Goal: Task Accomplishment & Management: Manage account settings

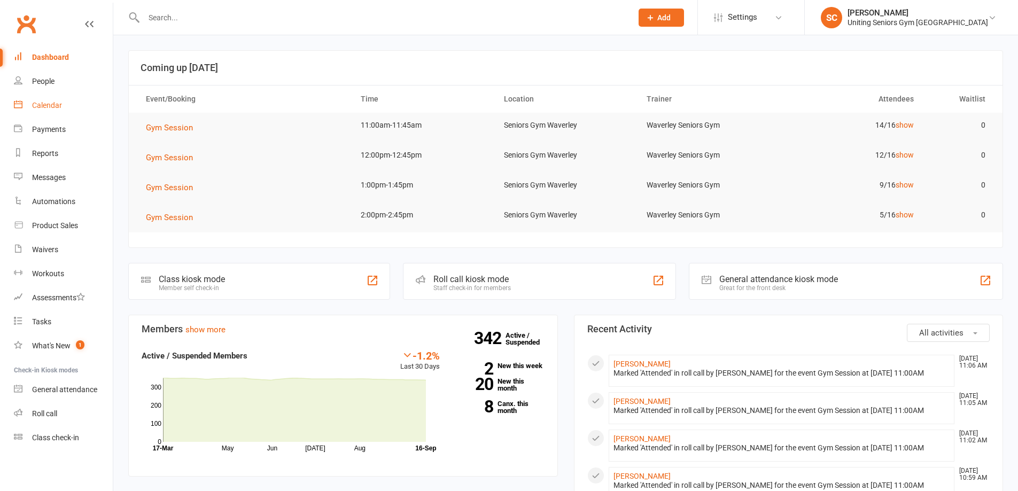
click at [51, 104] on div "Calendar" at bounding box center [47, 105] width 30 height 9
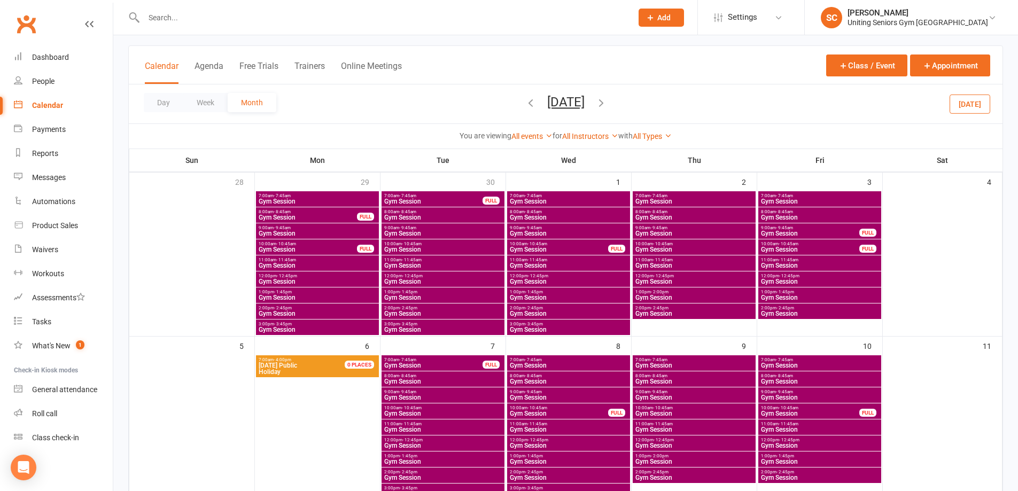
scroll to position [53, 0]
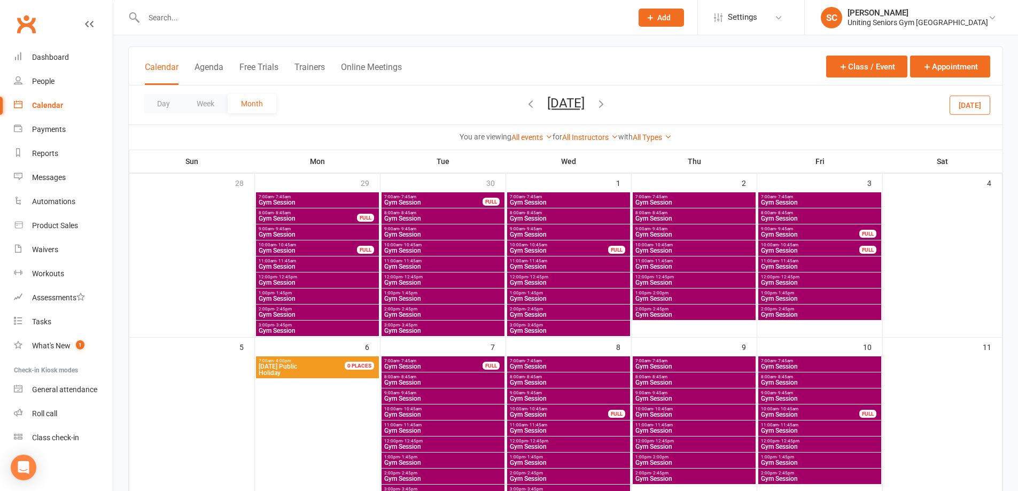
click at [525, 107] on icon "button" at bounding box center [531, 104] width 12 height 12
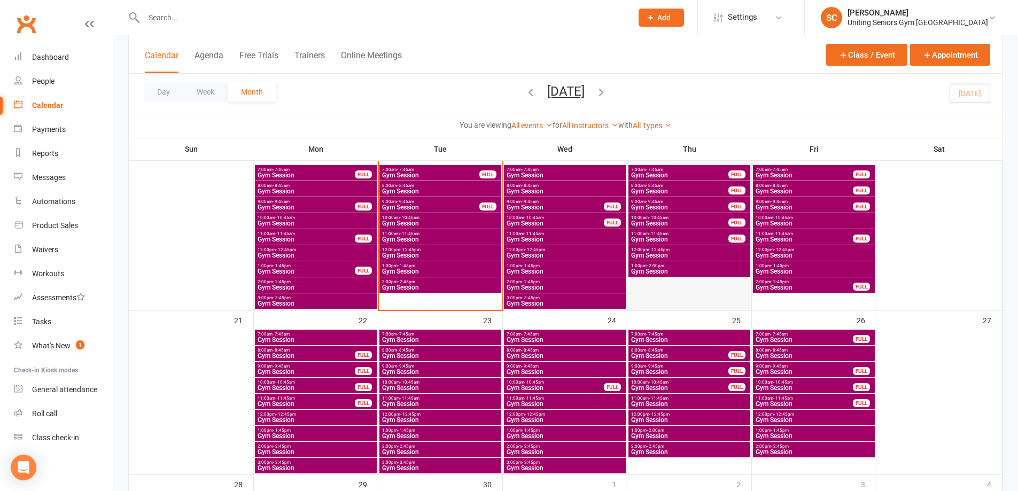
scroll to position [427, 0]
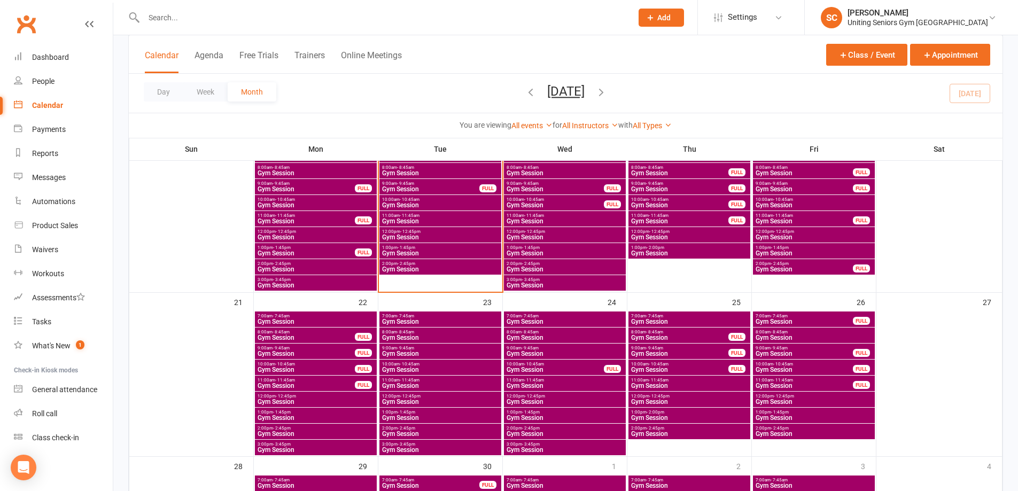
click at [656, 350] on span "Gym Session" at bounding box center [679, 353] width 98 height 6
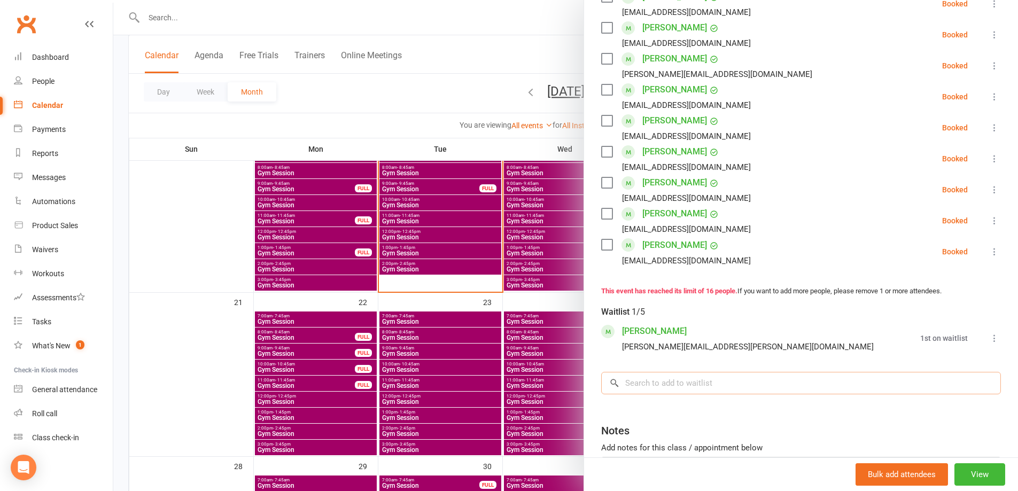
click at [693, 388] on input "search" at bounding box center [801, 383] width 400 height 22
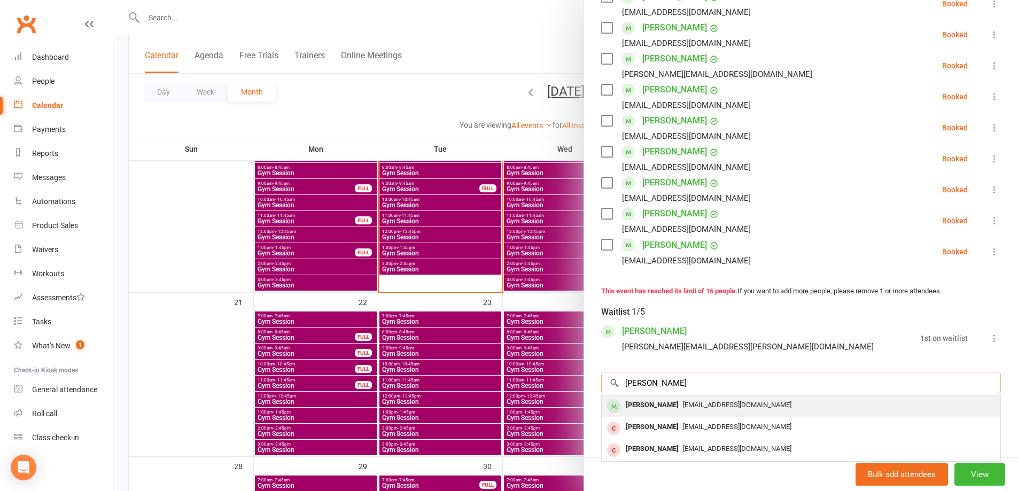
type input "judy br"
click at [709, 403] on span "judybrookman66@gmail.com" at bounding box center [737, 405] width 108 height 8
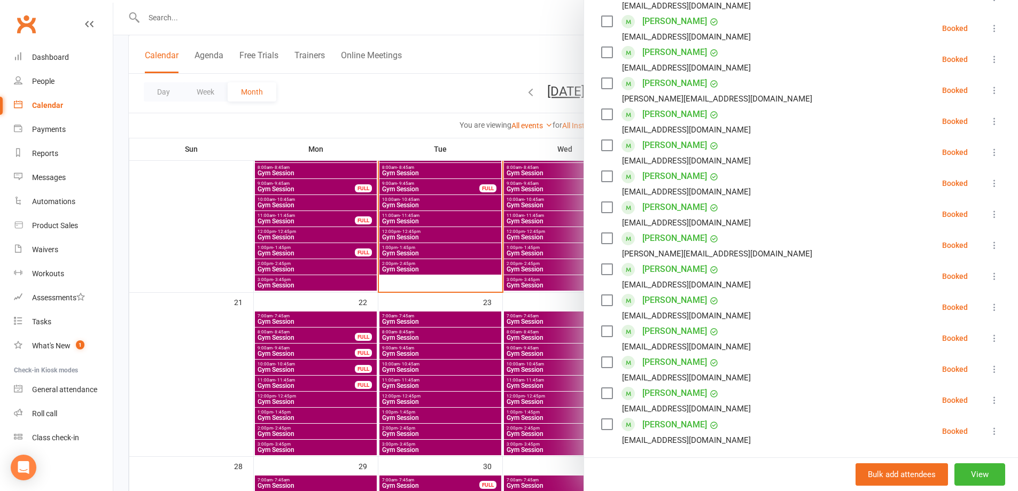
scroll to position [267, 0]
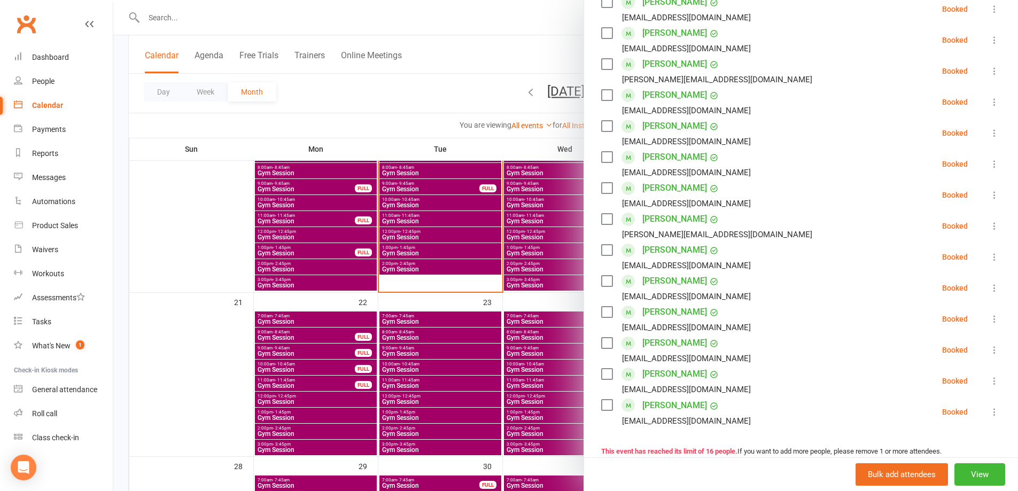
click at [424, 101] on div at bounding box center [565, 245] width 904 height 491
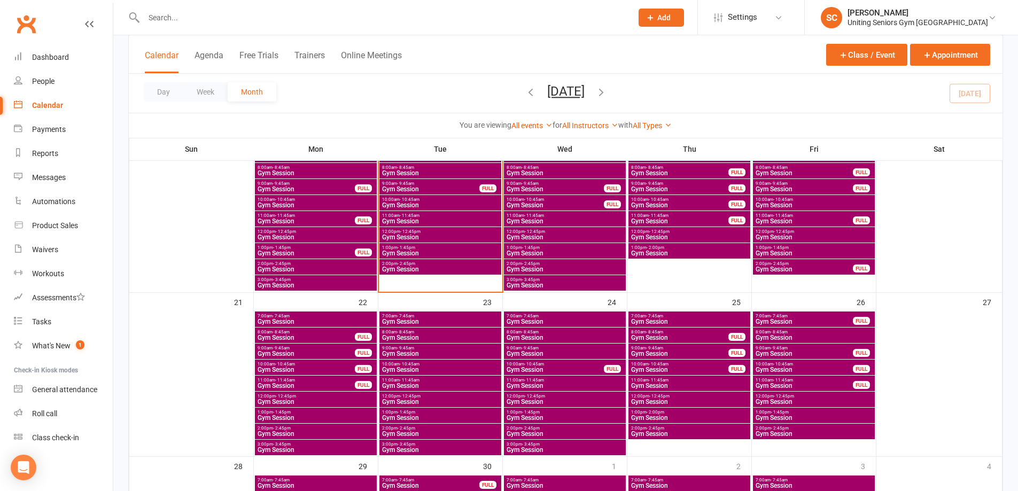
click at [203, 17] on input "text" at bounding box center [382, 17] width 484 height 15
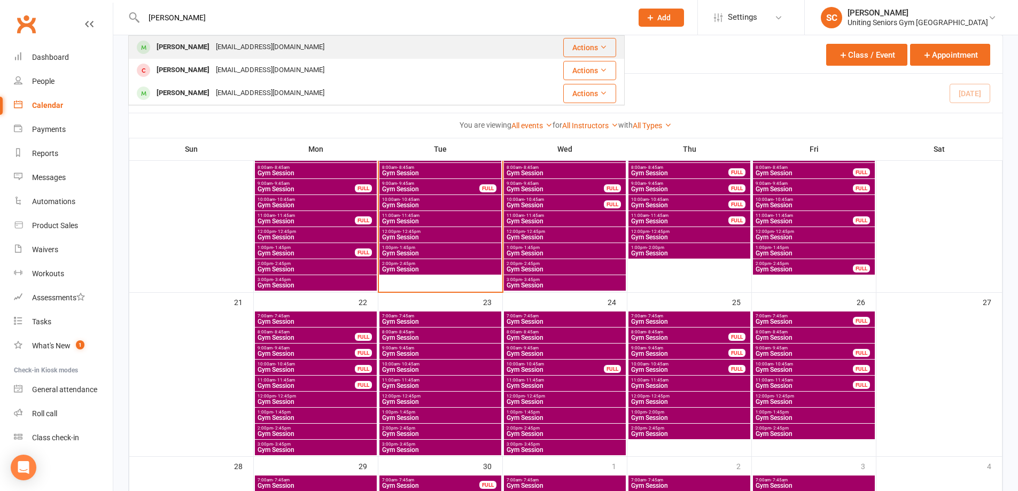
type input "rayna ro"
click at [212, 39] on div "Rayna Rosenberg raynar@bigpond.net.au" at bounding box center [318, 47] width 379 height 22
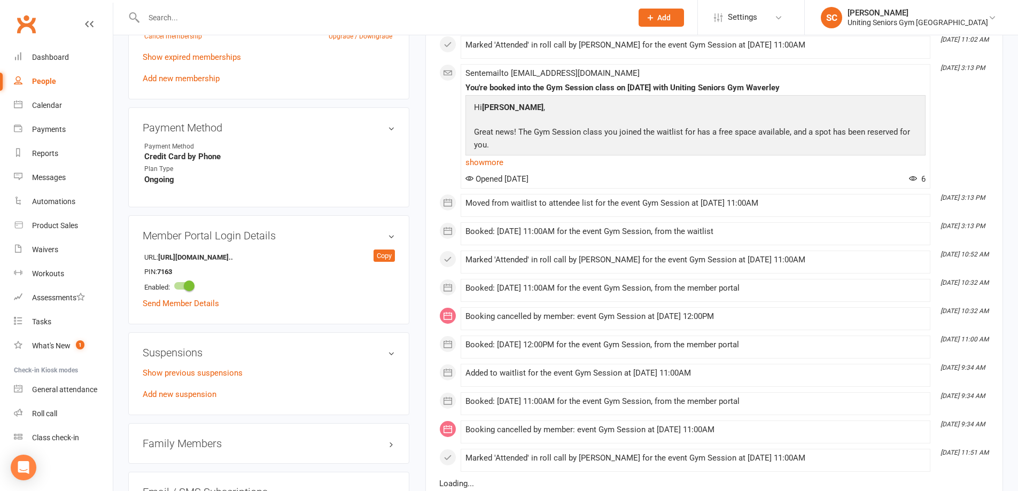
scroll to position [641, 0]
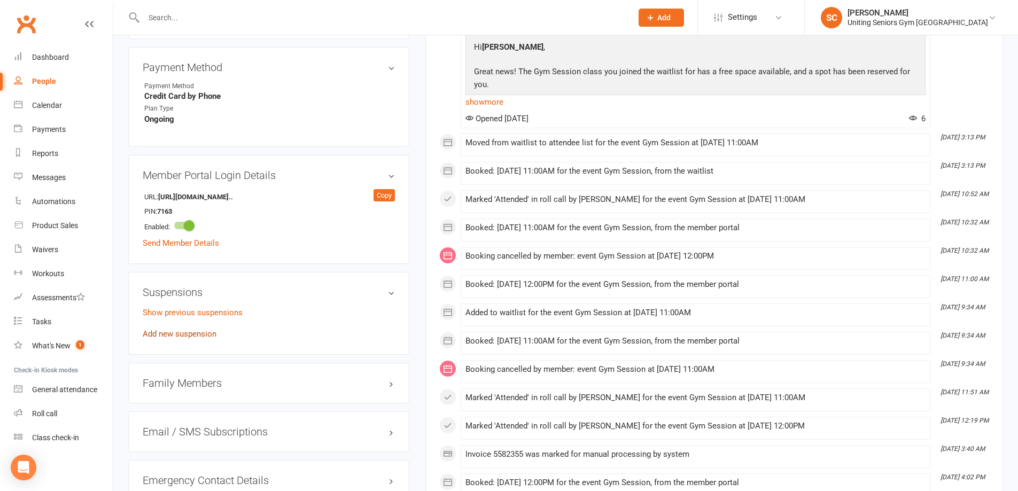
click at [201, 329] on link "Add new suspension" at bounding box center [180, 334] width 74 height 10
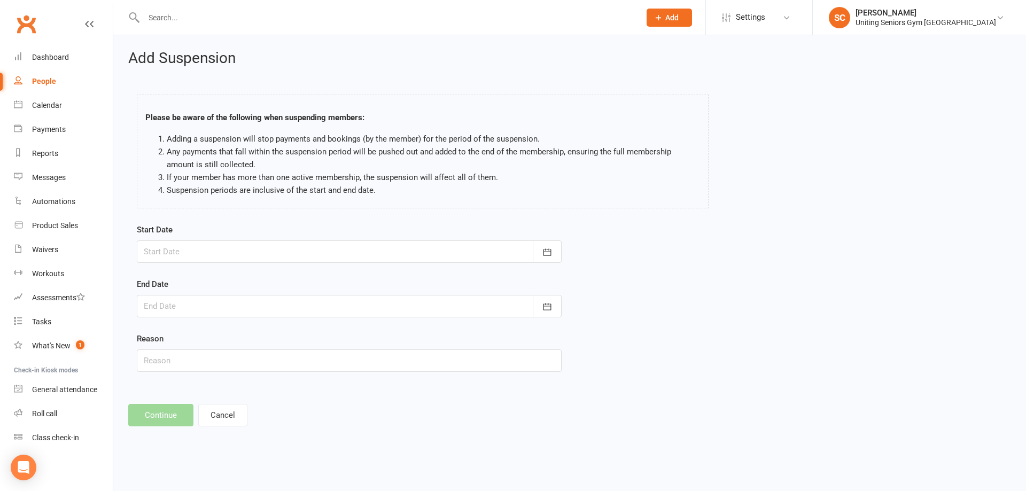
click at [224, 245] on div at bounding box center [349, 251] width 425 height 22
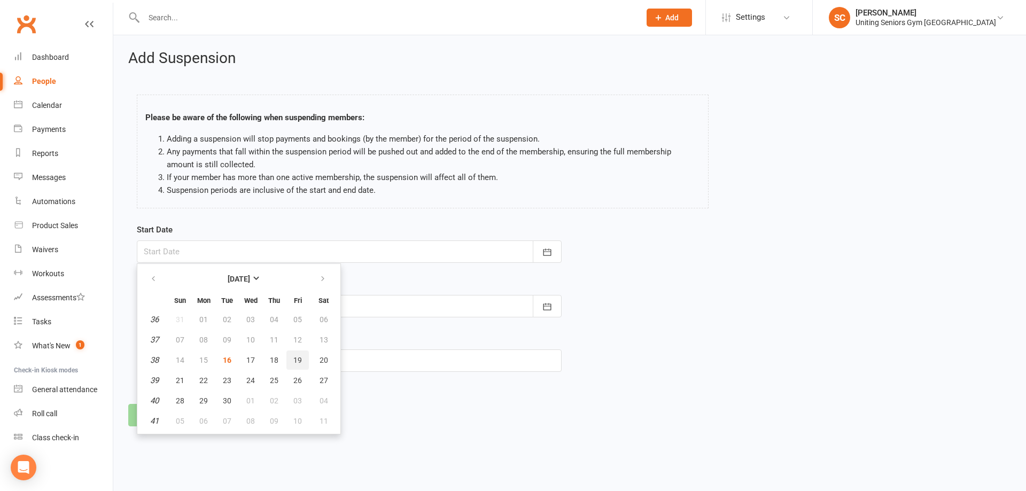
click at [296, 359] on span "19" at bounding box center [297, 360] width 9 height 9
type input "19 Sep 2025"
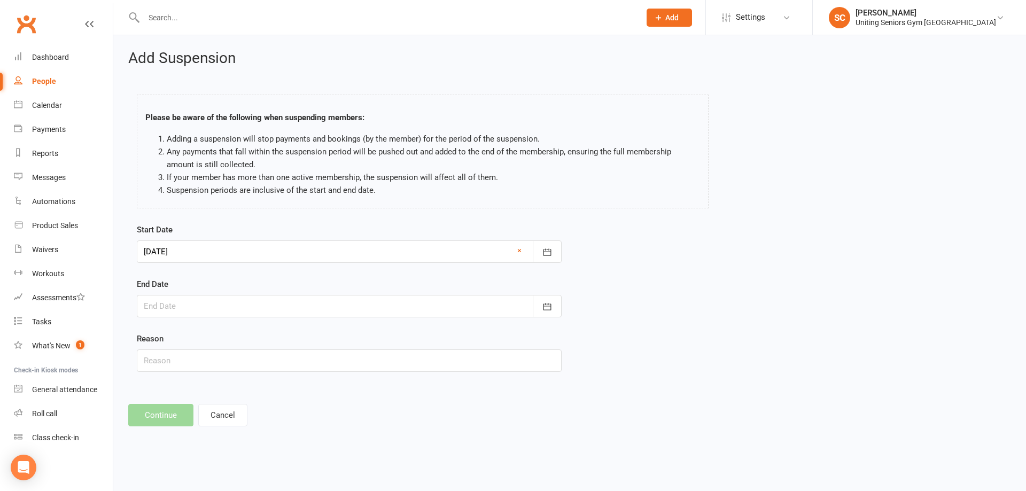
click at [307, 305] on div at bounding box center [349, 306] width 425 height 22
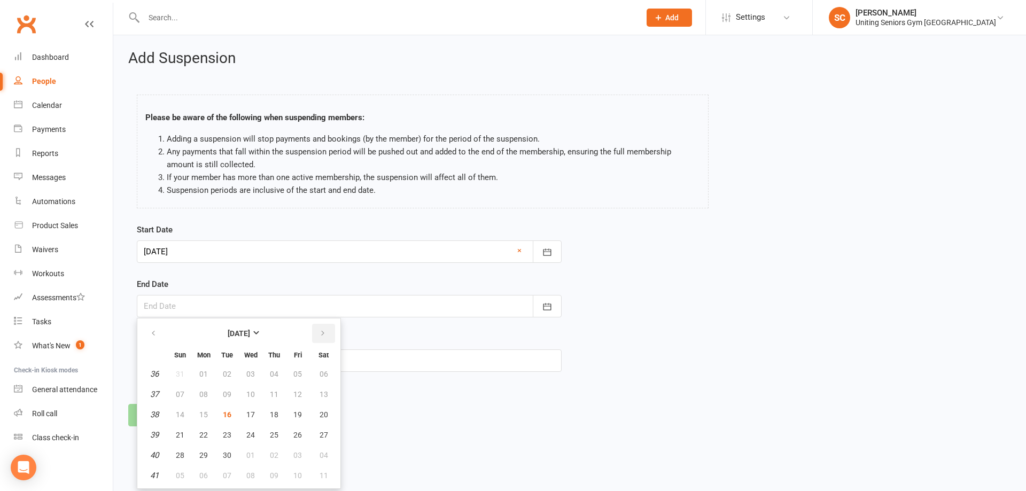
click at [322, 334] on icon "button" at bounding box center [322, 333] width 7 height 9
click at [178, 452] on span "26" at bounding box center [180, 455] width 9 height 9
type input "26 Oct 2025"
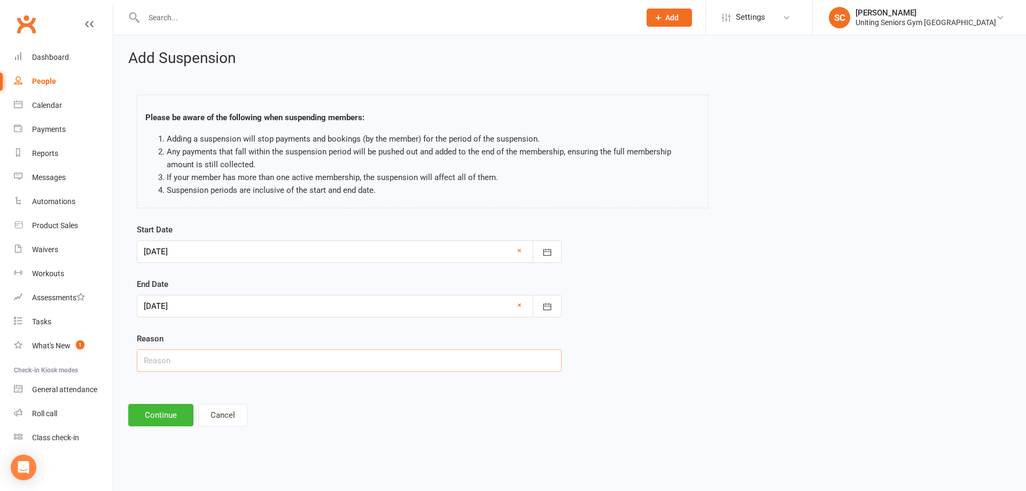
click at [204, 368] on input "text" at bounding box center [349, 360] width 425 height 22
type input "Holiday"
click at [173, 410] on button "Continue" at bounding box center [160, 415] width 65 height 22
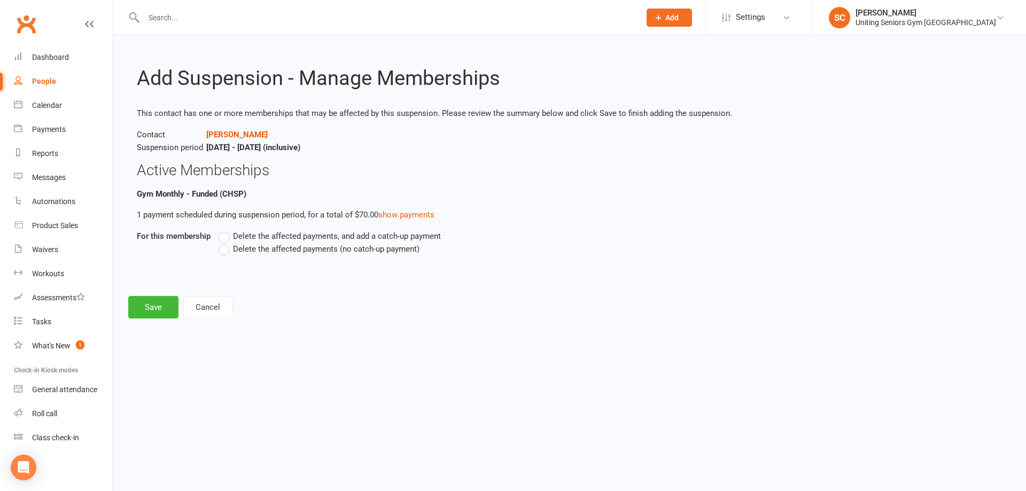
click at [224, 249] on label "Delete the affected payments (no catch-up payment)" at bounding box center [318, 248] width 201 height 13
click at [224, 242] on input "Delete the affected payments (no catch-up payment)" at bounding box center [221, 242] width 7 height 0
click at [156, 311] on button "Save" at bounding box center [153, 307] width 50 height 22
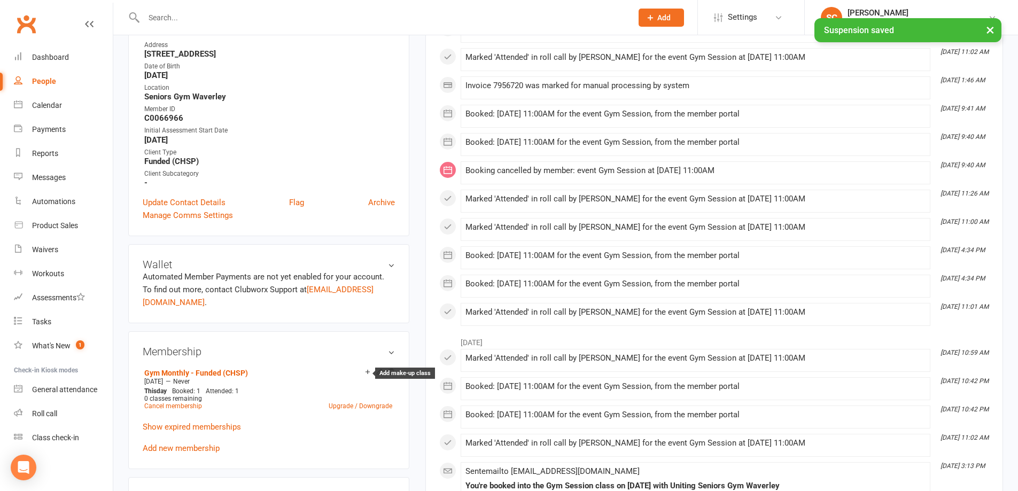
scroll to position [214, 0]
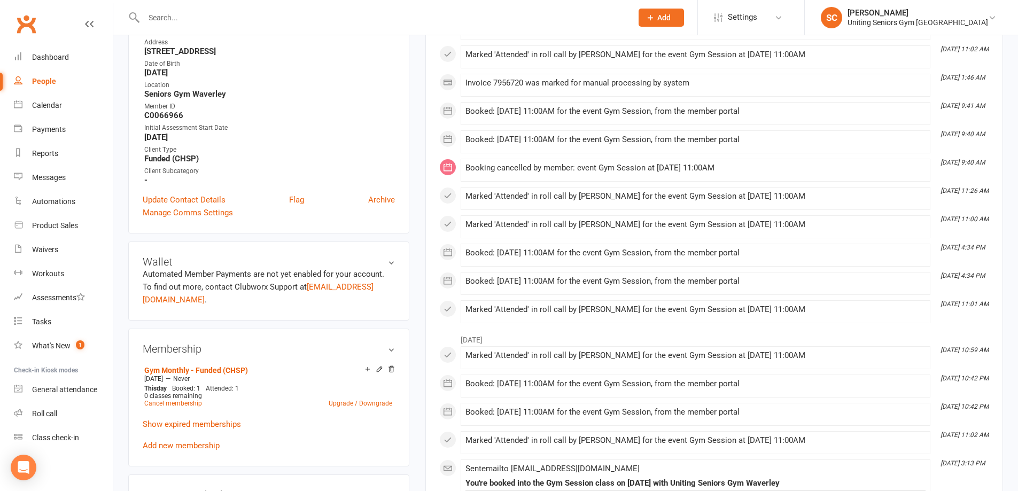
click at [257, 13] on input "text" at bounding box center [382, 17] width 484 height 15
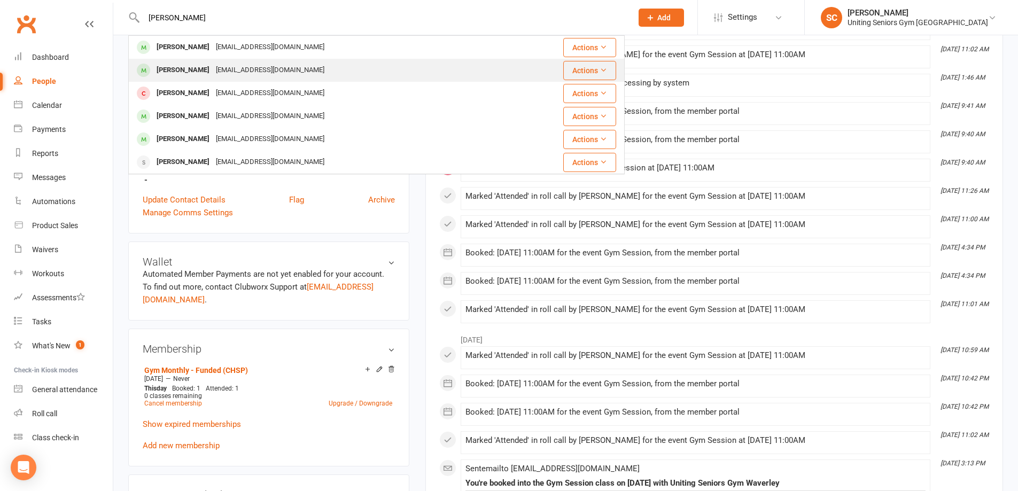
type input "ann"
click at [247, 74] on div "annemckay9@hotmail.com" at bounding box center [270, 69] width 115 height 15
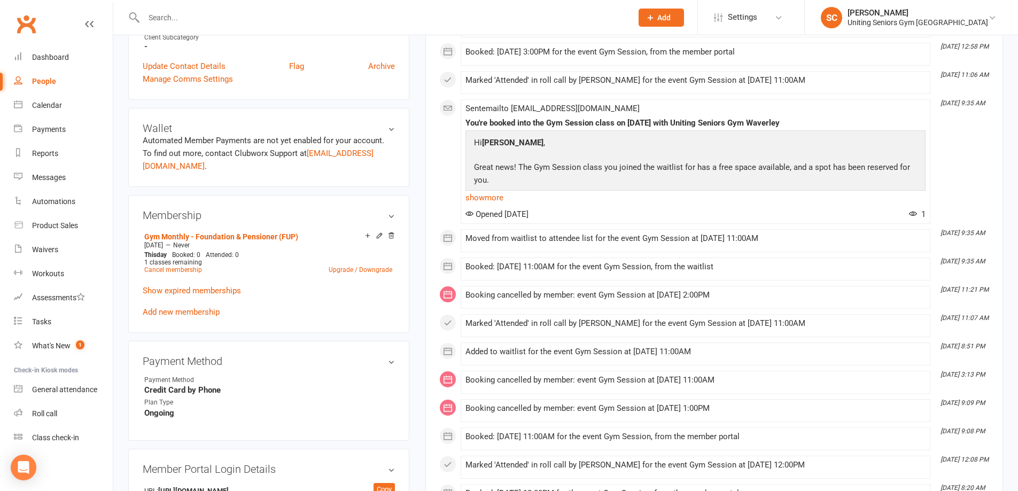
scroll to position [374, 0]
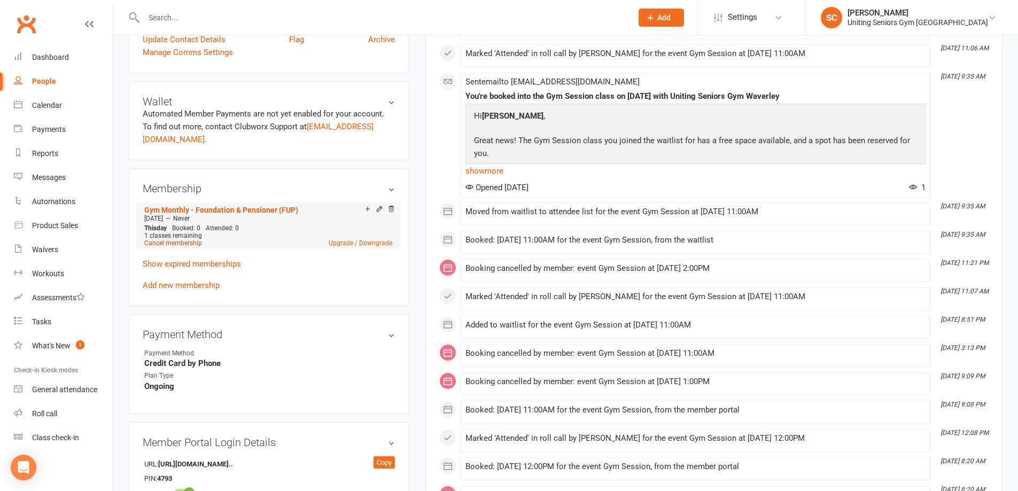
click at [194, 239] on link "Cancel membership" at bounding box center [173, 242] width 58 height 7
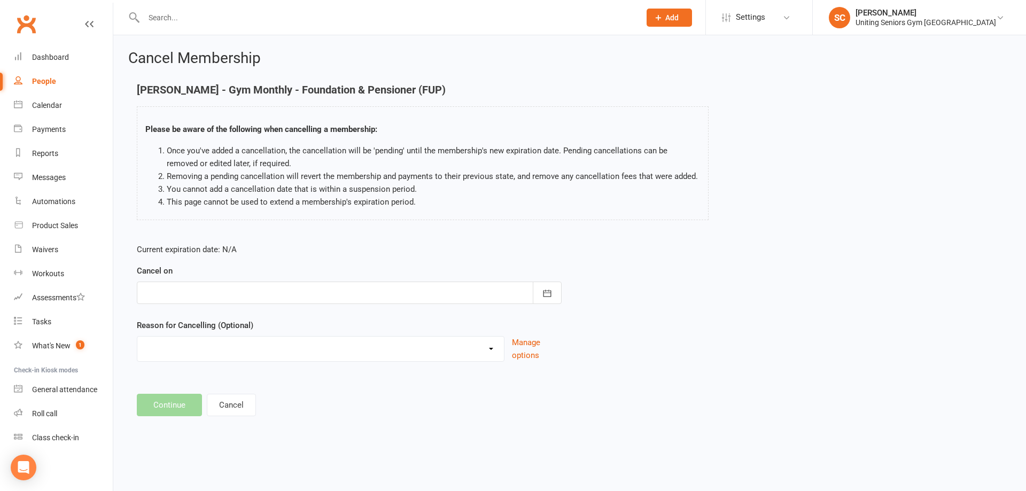
click at [199, 297] on div at bounding box center [349, 292] width 425 height 22
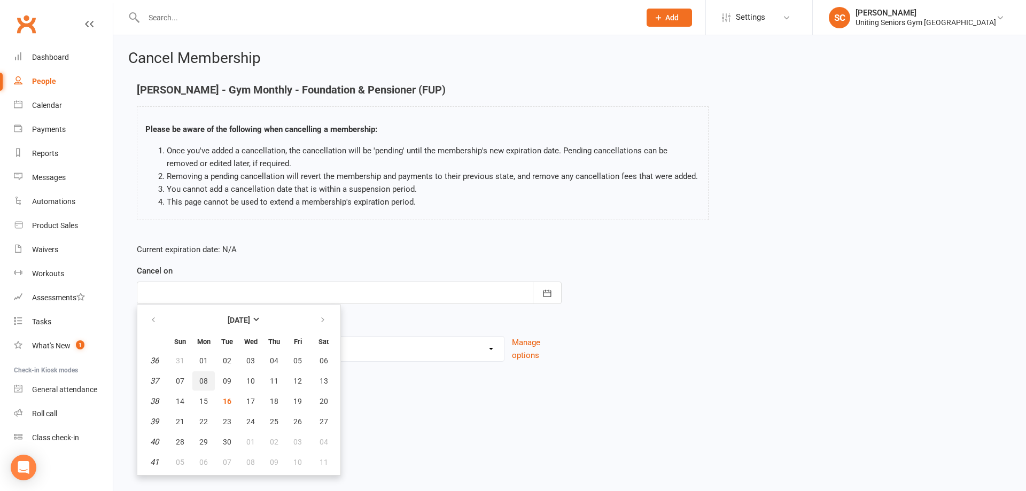
click at [201, 379] on span "08" at bounding box center [203, 381] width 9 height 9
type input "08 Sep 2025"
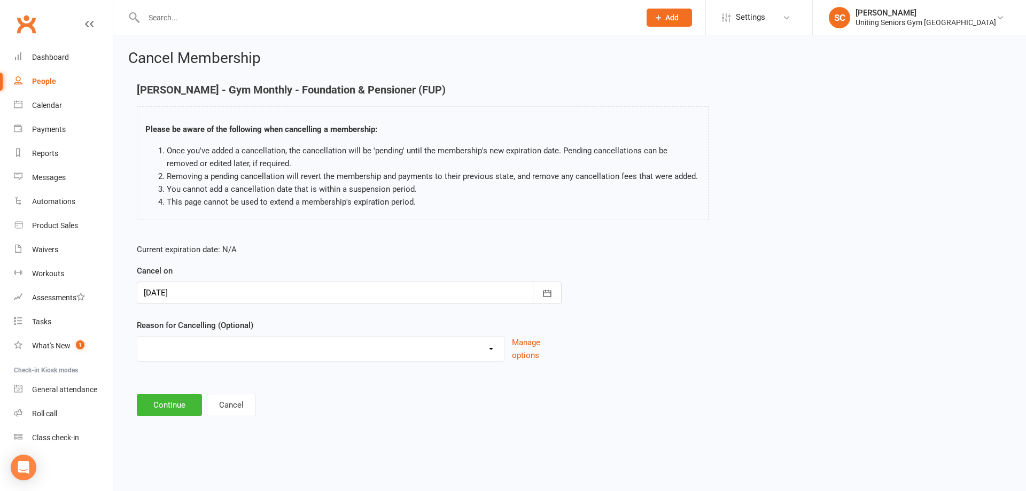
click at [202, 348] on select "Health reasons Holiday Injury Other Other reason" at bounding box center [320, 346] width 366 height 21
select select "0"
click at [137, 336] on select "Health reasons Holiday Injury Other Other reason" at bounding box center [320, 346] width 366 height 21
click at [177, 400] on button "Continue" at bounding box center [169, 405] width 65 height 22
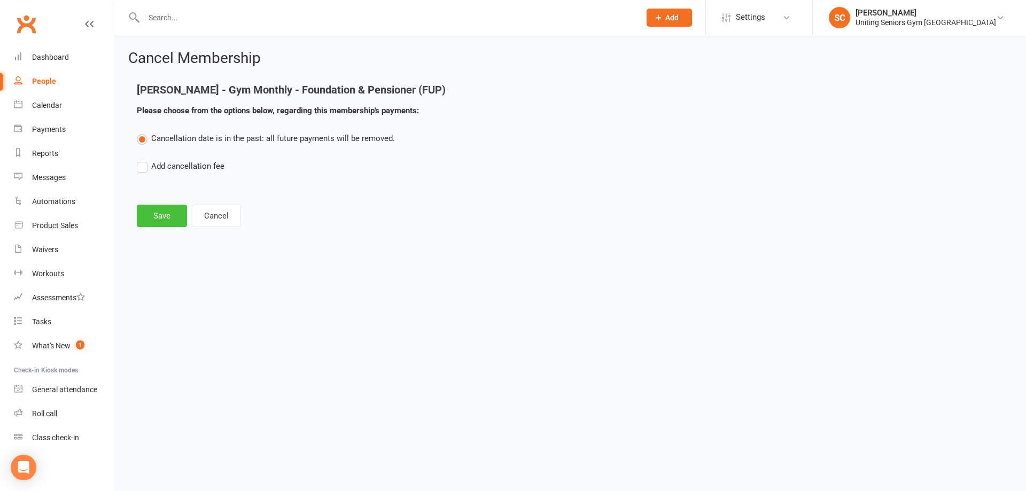
click at [158, 210] on button "Save" at bounding box center [162, 216] width 50 height 22
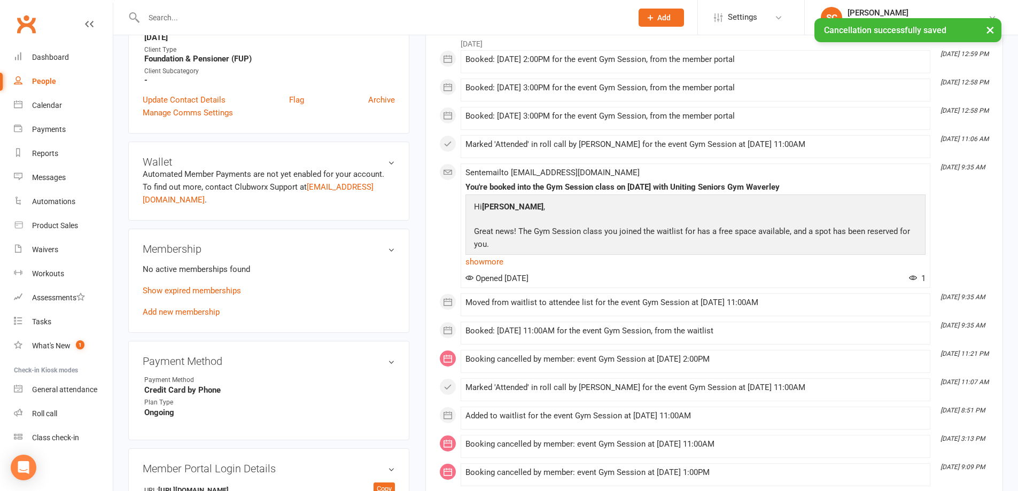
scroll to position [320, 0]
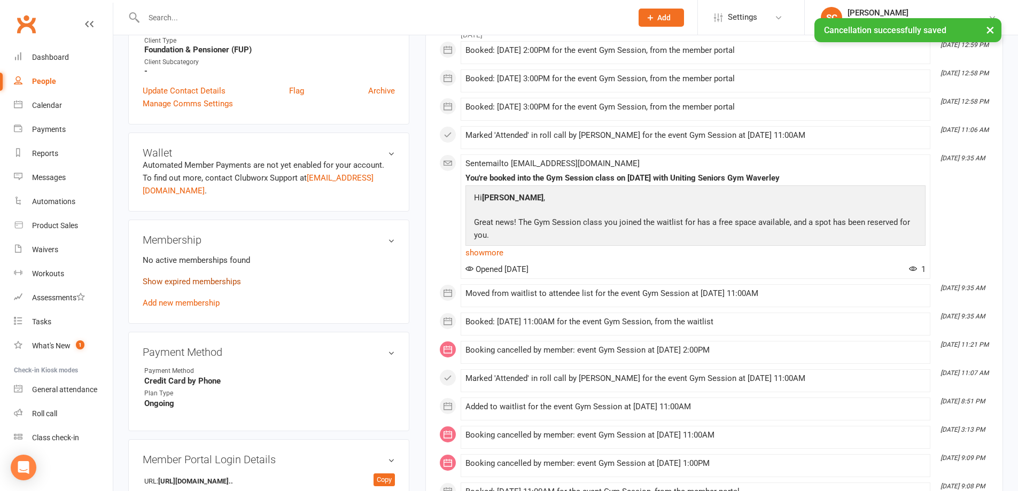
click at [210, 277] on link "Show expired memberships" at bounding box center [192, 282] width 98 height 10
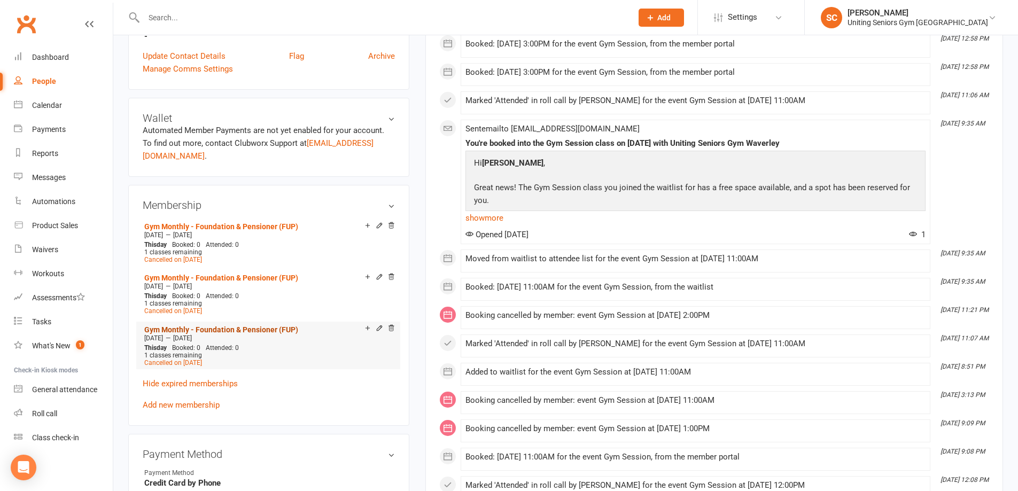
scroll to position [374, 0]
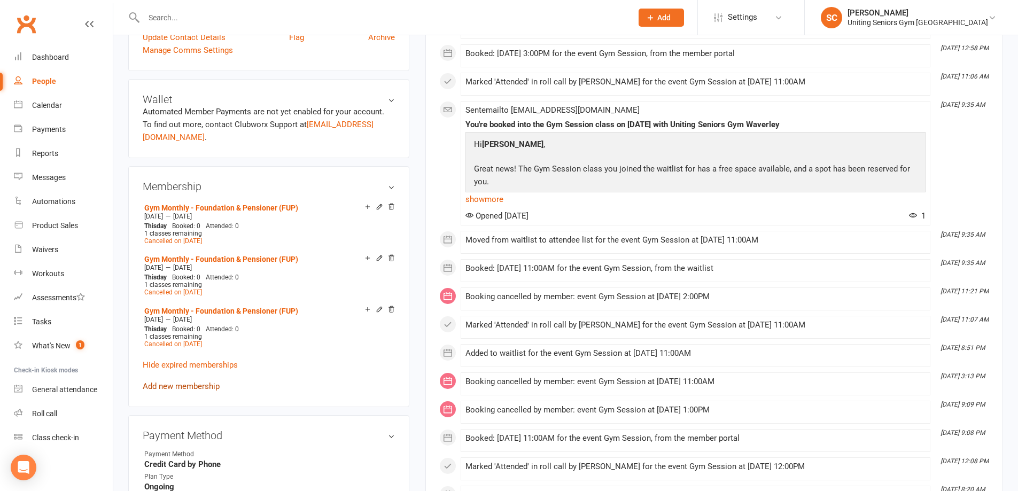
click at [202, 381] on link "Add new membership" at bounding box center [181, 386] width 77 height 10
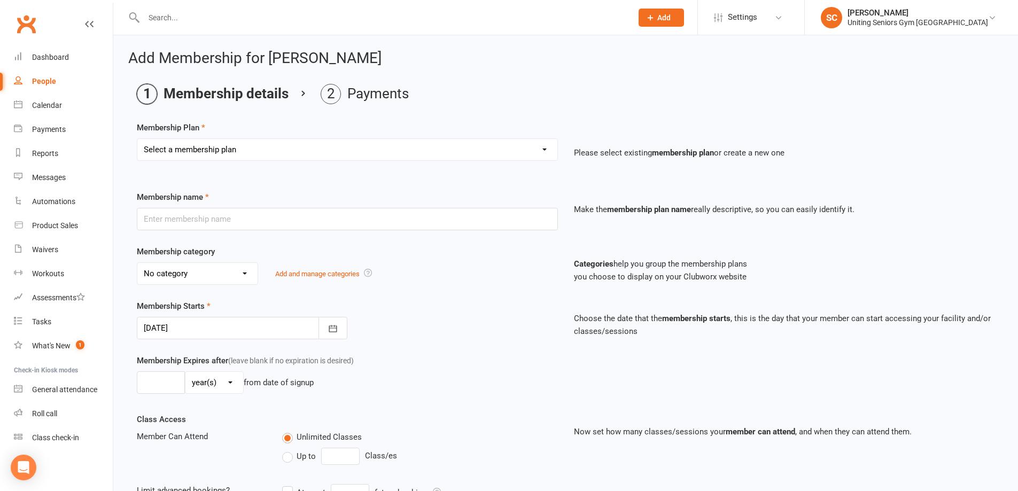
click at [256, 147] on select "Select a membership plan Create new Membership Plan Initial Assessment + Set Up…" at bounding box center [347, 149] width 420 height 21
select select "7"
click at [137, 139] on select "Select a membership plan Create new Membership Plan Initial Assessment + Set Up…" at bounding box center [347, 149] width 420 height 21
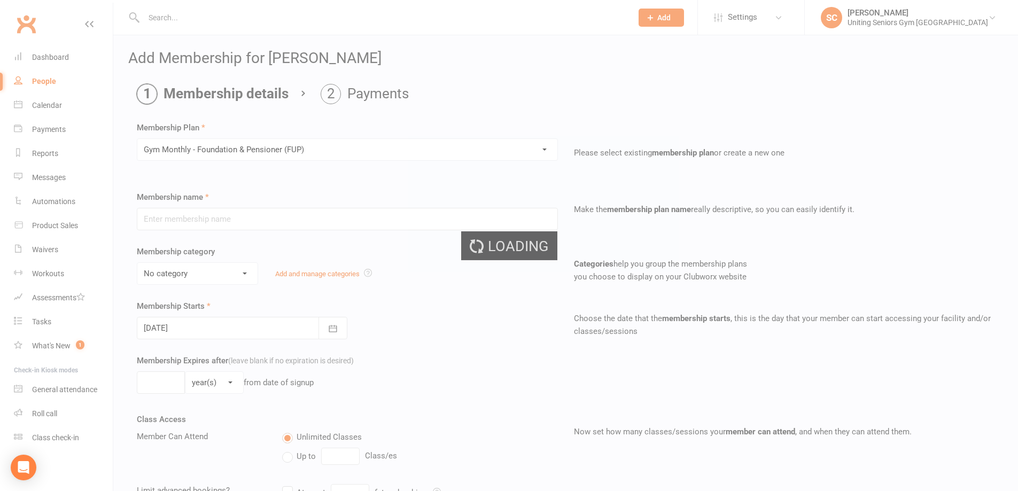
type input "Gym Monthly - Foundation & Pensioner (FUP)"
select select "3"
type input "0"
type input "1"
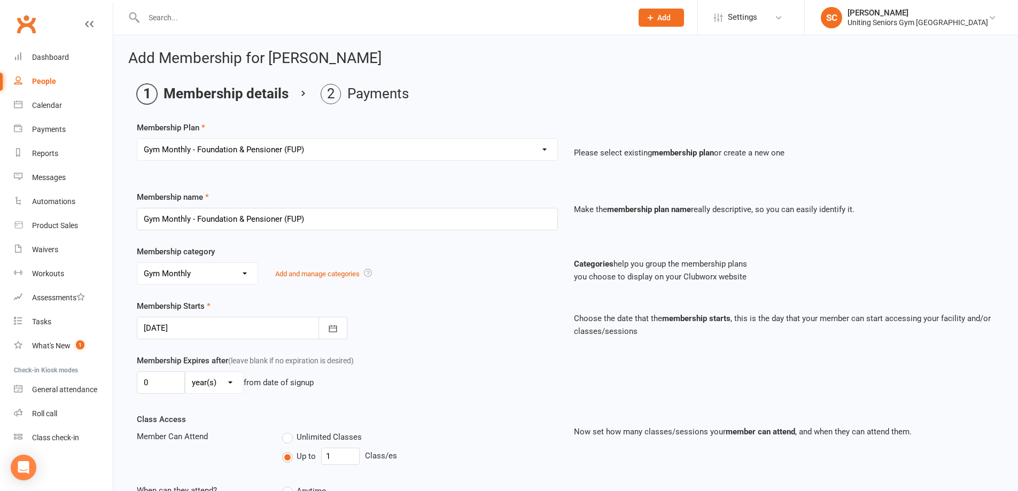
click at [226, 332] on div at bounding box center [242, 328] width 210 height 22
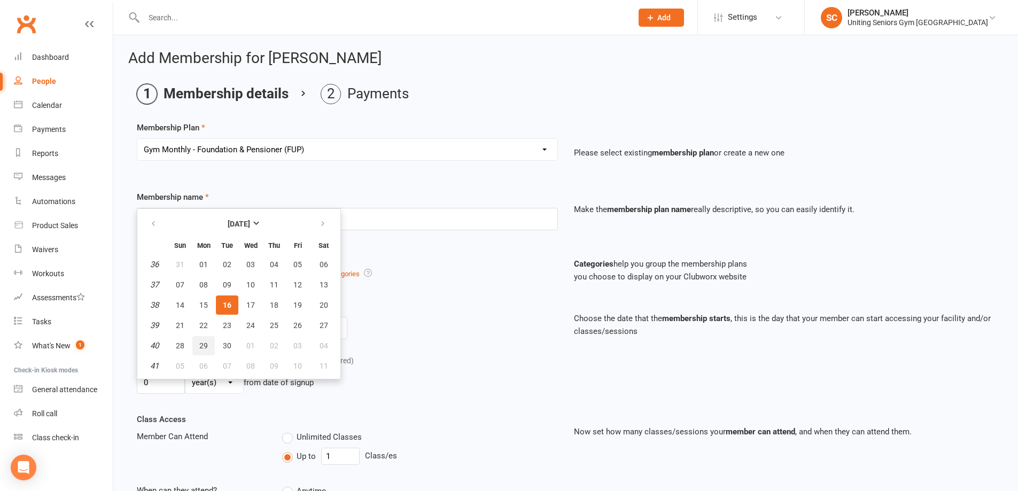
click at [206, 345] on span "29" at bounding box center [203, 345] width 9 height 9
type input "29 Sep 2025"
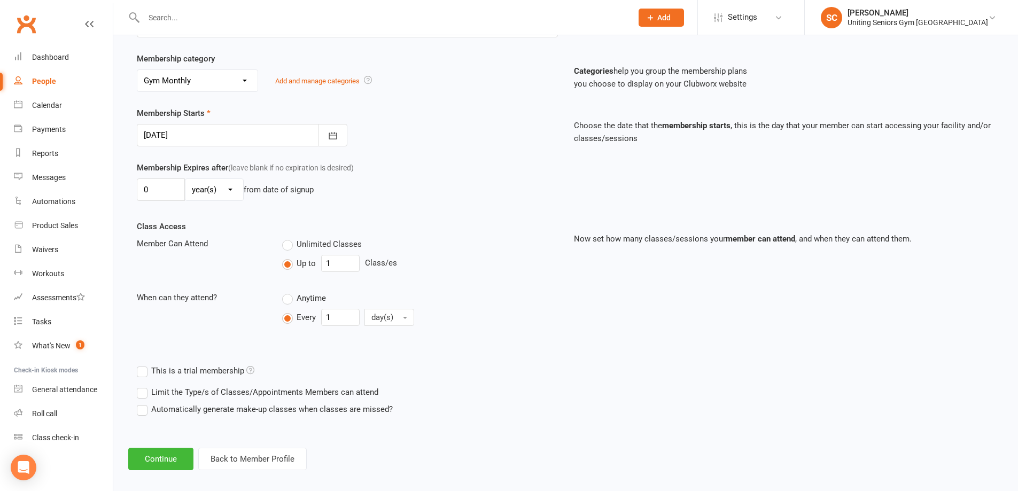
scroll to position [202, 0]
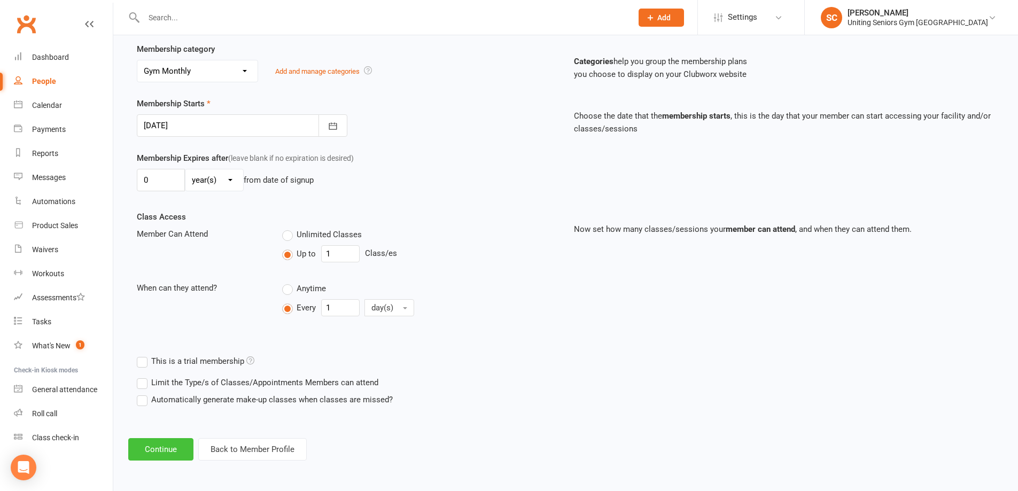
click at [159, 452] on button "Continue" at bounding box center [160, 449] width 65 height 22
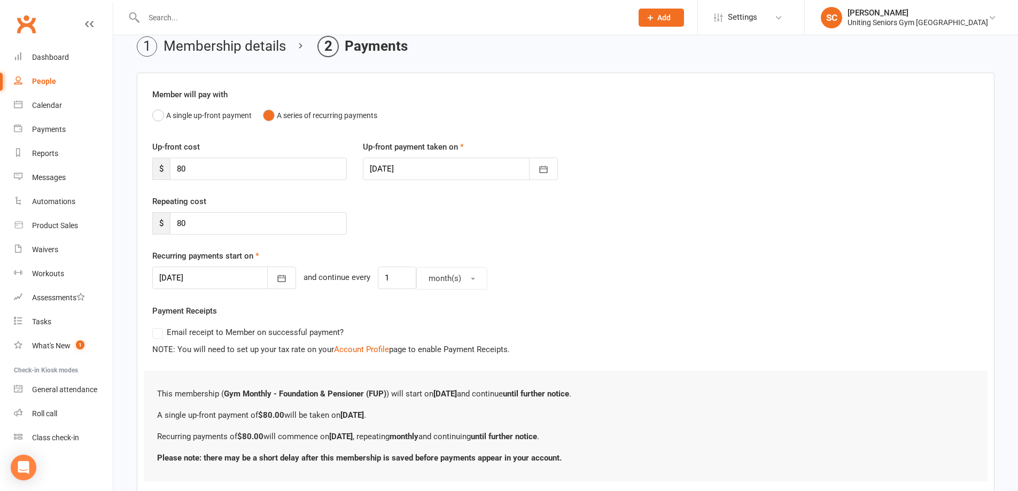
scroll to position [117, 0]
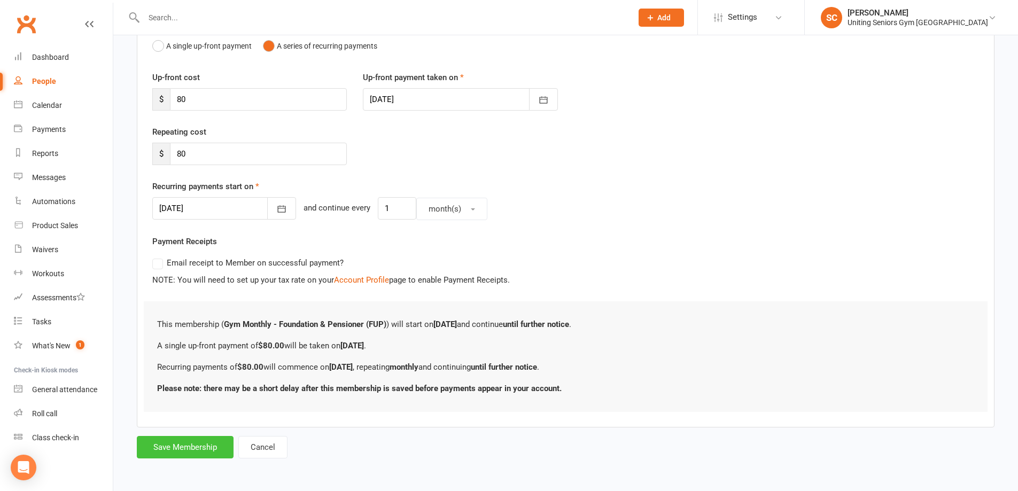
click at [181, 444] on button "Save Membership" at bounding box center [185, 447] width 97 height 22
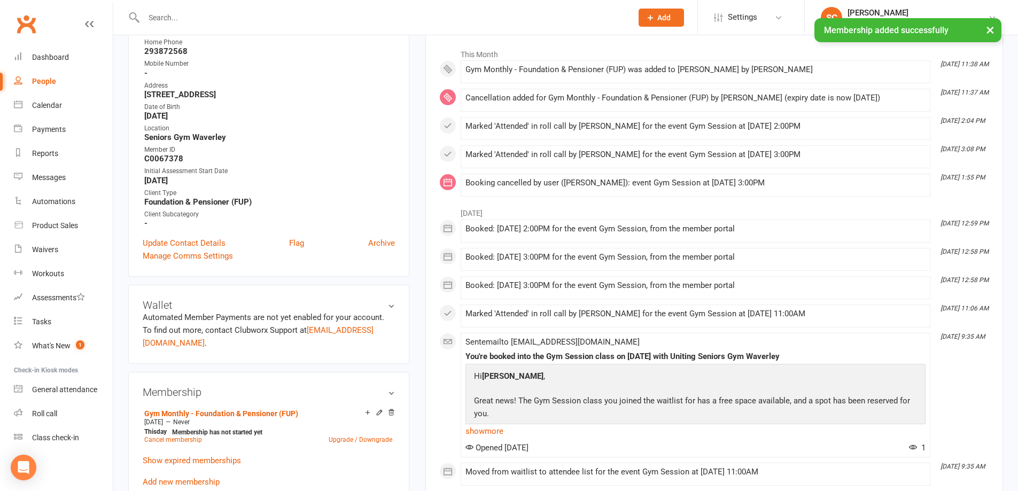
scroll to position [320, 0]
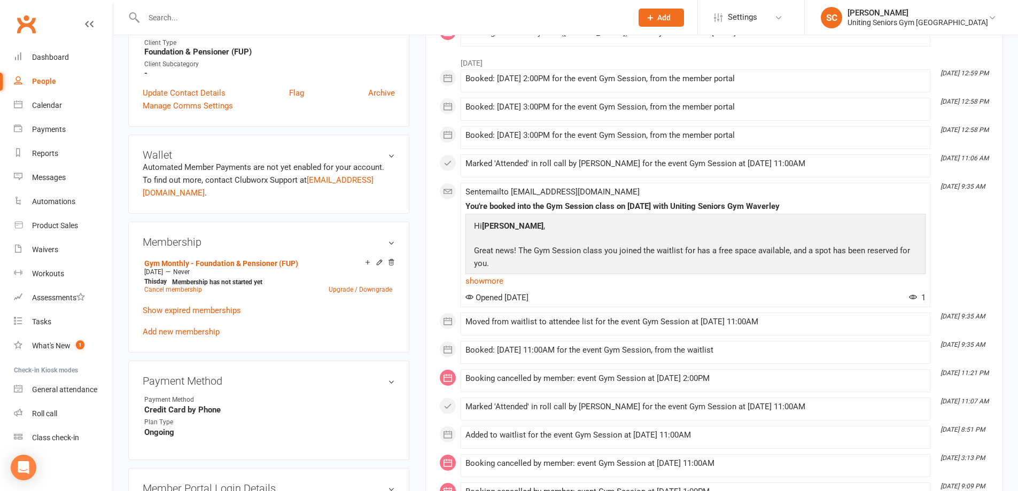
click at [303, 10] on input "text" at bounding box center [382, 17] width 484 height 15
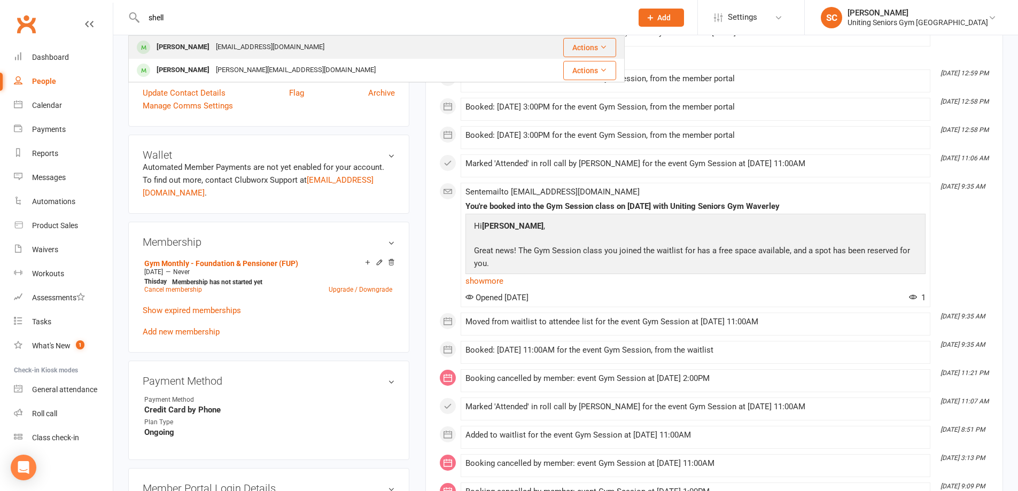
type input "shell"
click at [291, 40] on div "Shelley Zines shelleyzines@gmail.com" at bounding box center [328, 47] width 398 height 22
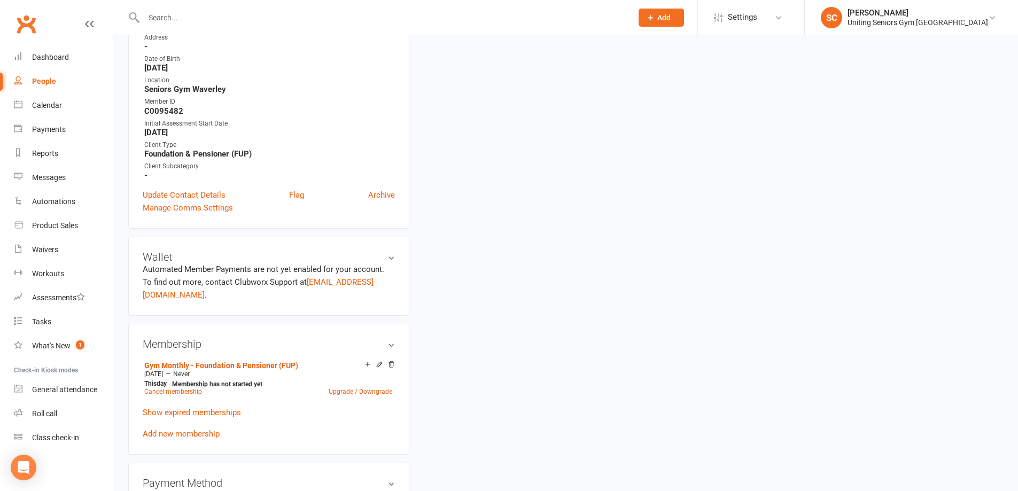
scroll to position [374, 0]
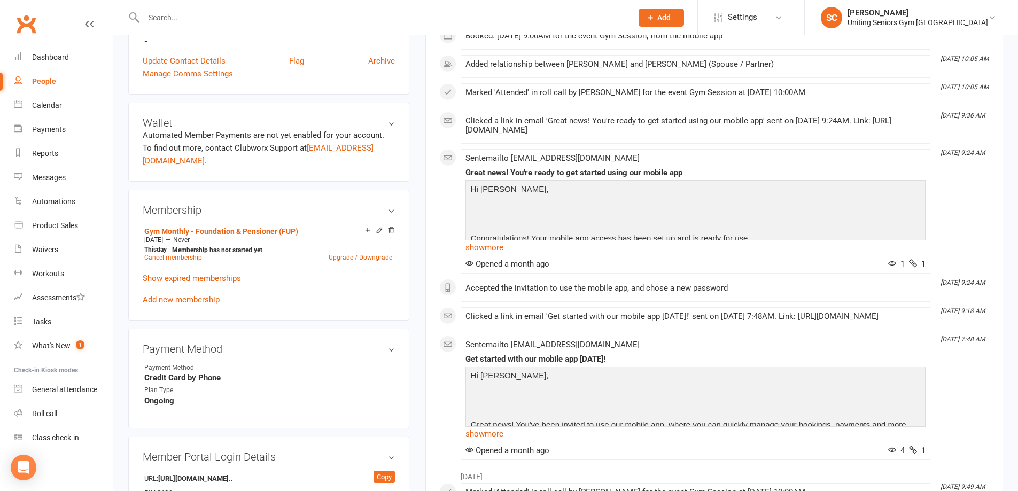
click at [269, 10] on input "text" at bounding box center [382, 17] width 484 height 15
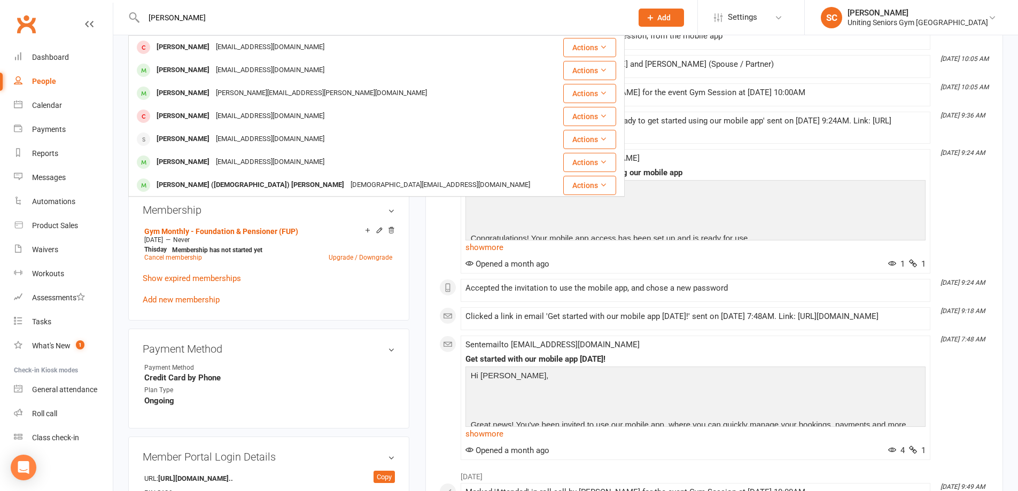
drag, startPoint x: 26, startPoint y: -1, endPoint x: 0, endPoint y: -7, distance: 26.9
click at [0, 0] on html "sharon coh Sharon Cohen shaco0915@gmail.com Actions Sharon Hiller sharon7oaks@g…" at bounding box center [509, 306] width 1018 height 1360
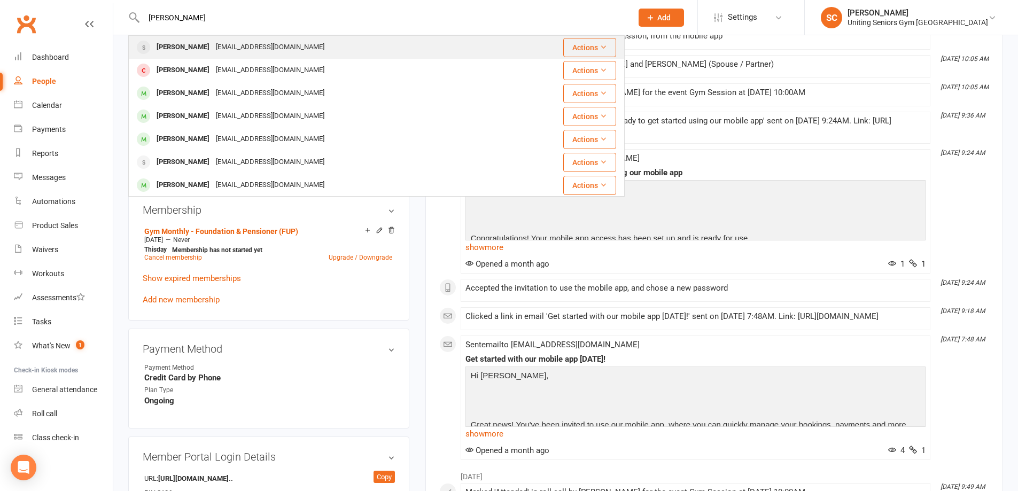
type input "kristina"
click at [264, 43] on div "findkaj@gmail.com" at bounding box center [270, 47] width 115 height 15
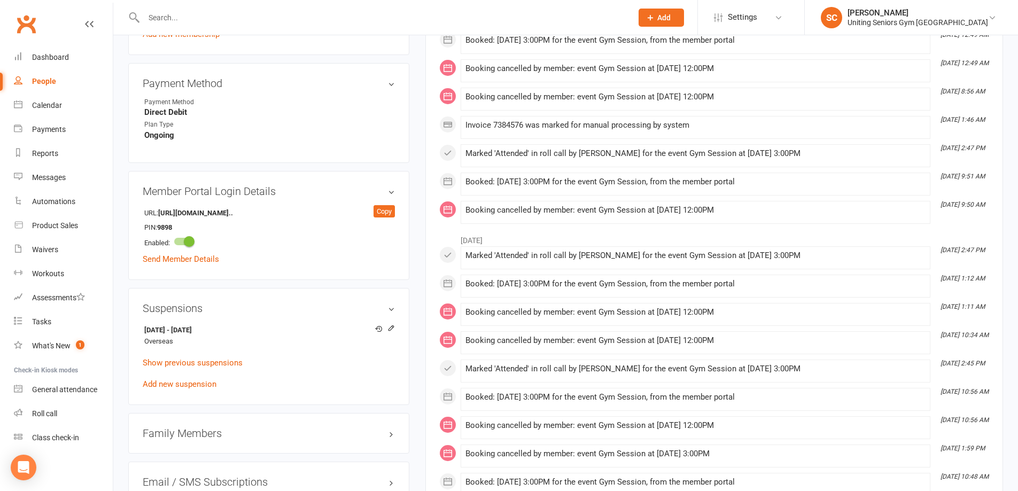
scroll to position [641, 0]
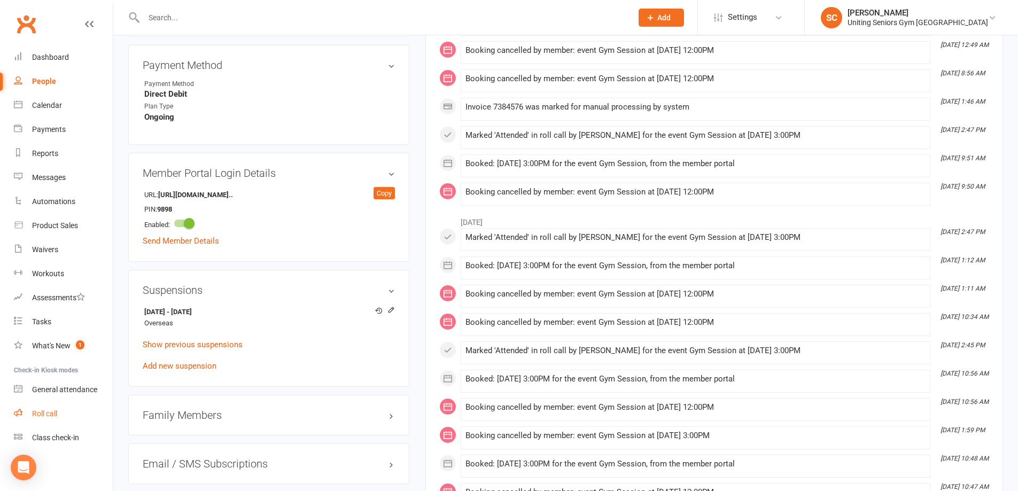
click at [59, 410] on link "Roll call" at bounding box center [63, 414] width 99 height 24
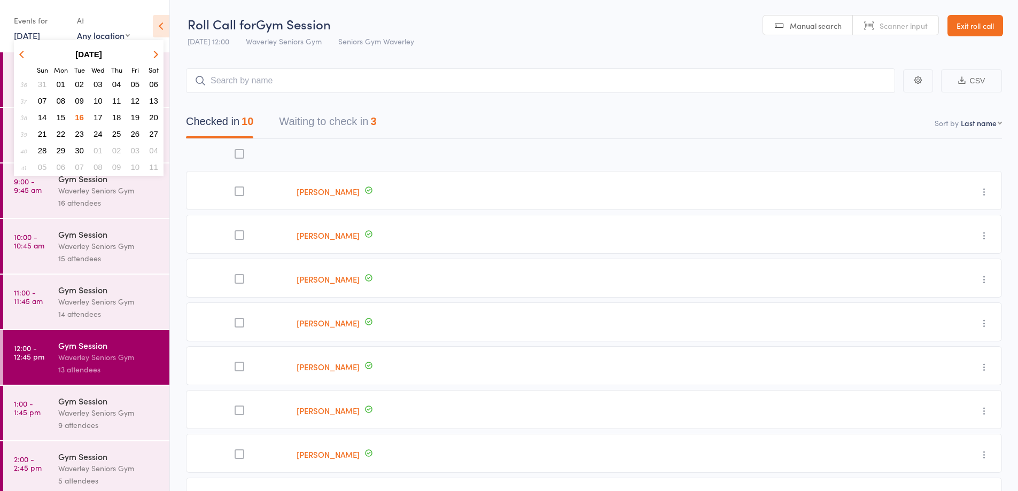
click at [98, 412] on div "Waverley Seniors Gym" at bounding box center [109, 412] width 102 height 12
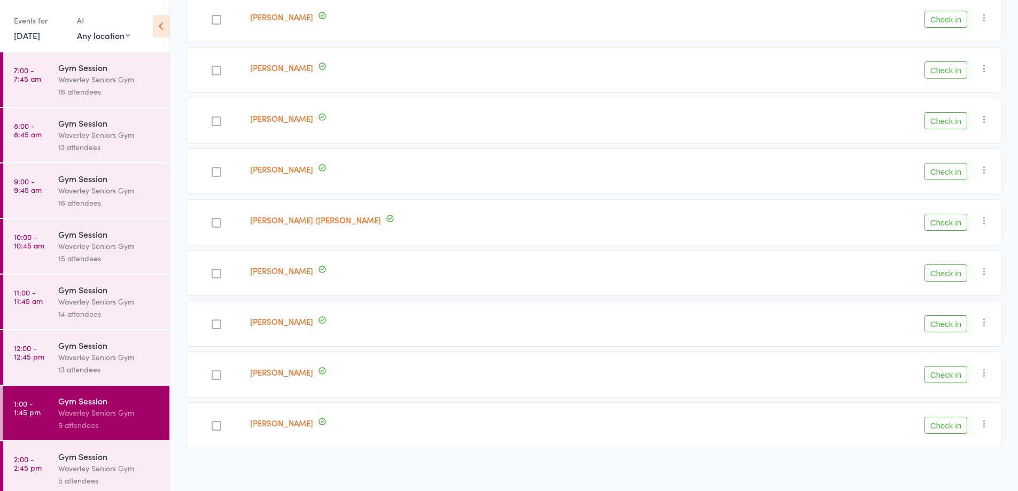
scroll to position [179, 0]
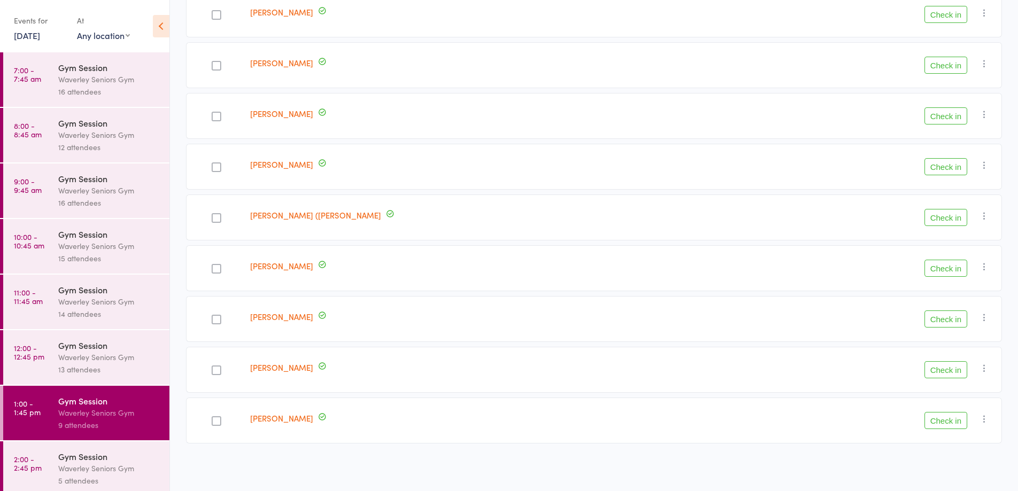
click at [97, 461] on div "Gym Session" at bounding box center [109, 456] width 102 height 12
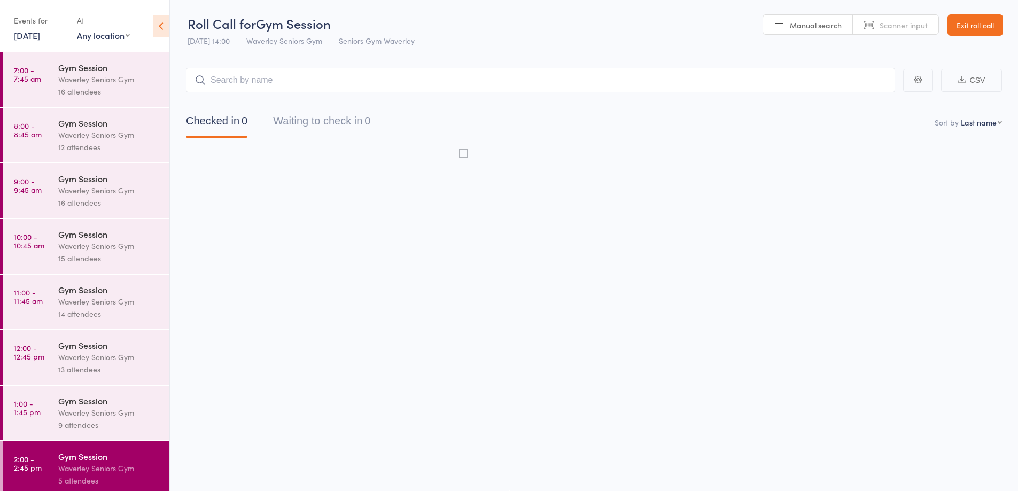
scroll to position [1, 0]
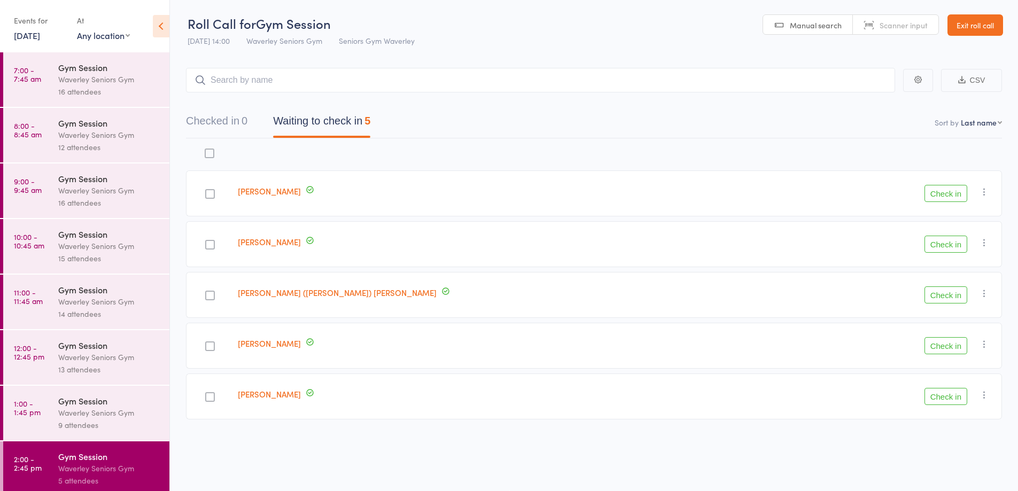
click at [26, 38] on link "16 Sep, 2025" at bounding box center [27, 35] width 26 height 12
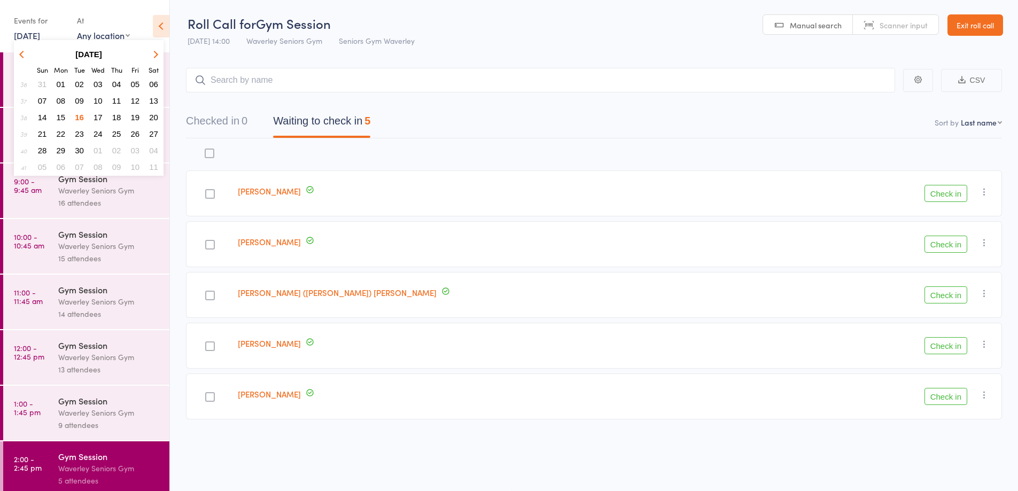
click at [558, 140] on div "edit Paul Johnston Check in Check in Send message Add Note Add Task Add Flag Re…" at bounding box center [594, 281] width 816 height 286
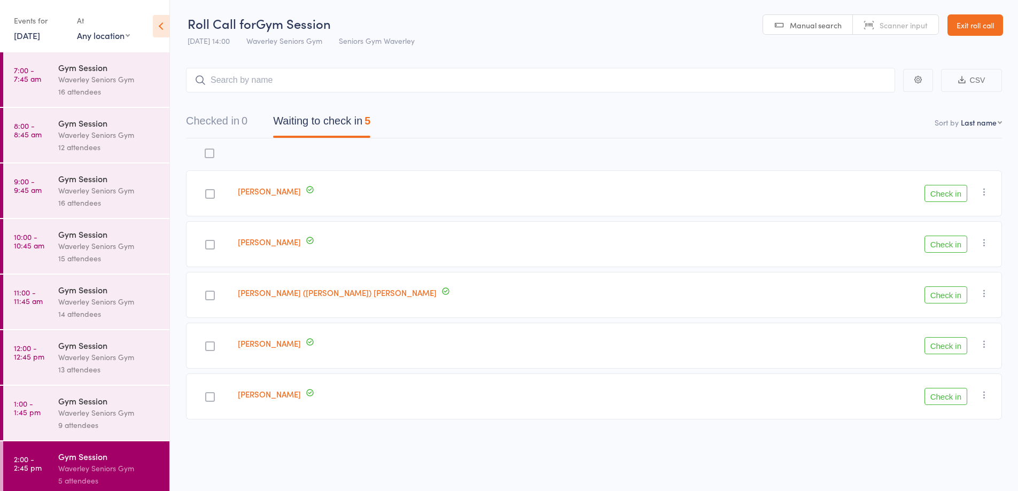
click at [28, 35] on link "16 Sep, 2025" at bounding box center [27, 35] width 26 height 12
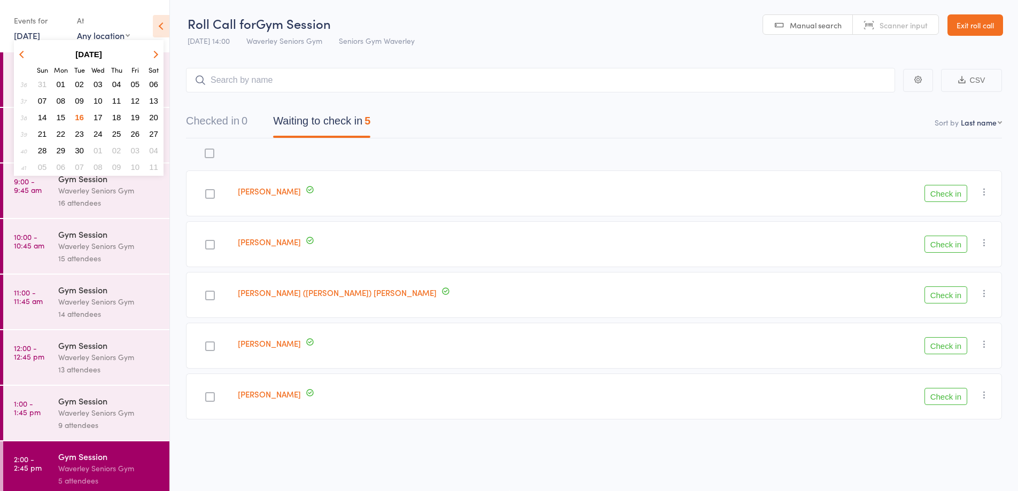
click at [97, 116] on span "17" at bounding box center [97, 117] width 9 height 9
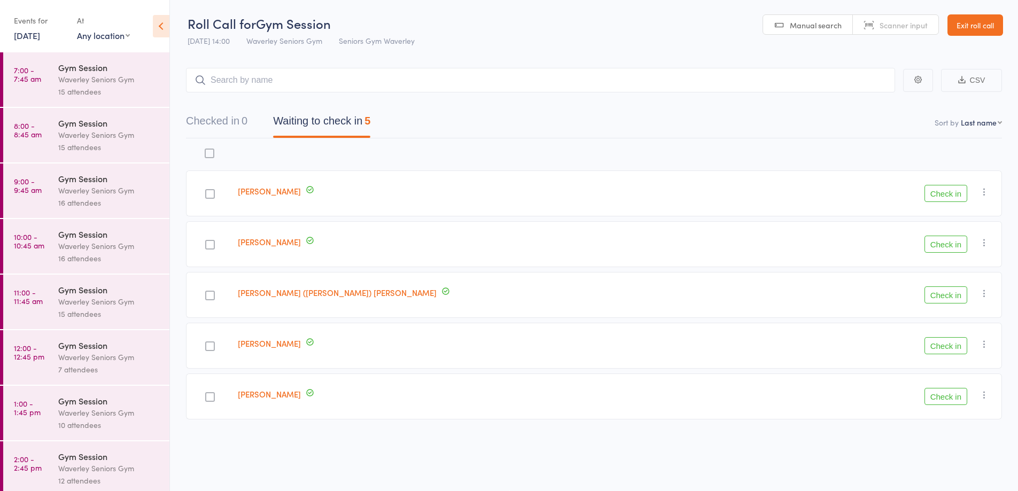
click at [65, 193] on div "Waverley Seniors Gym" at bounding box center [109, 190] width 102 height 12
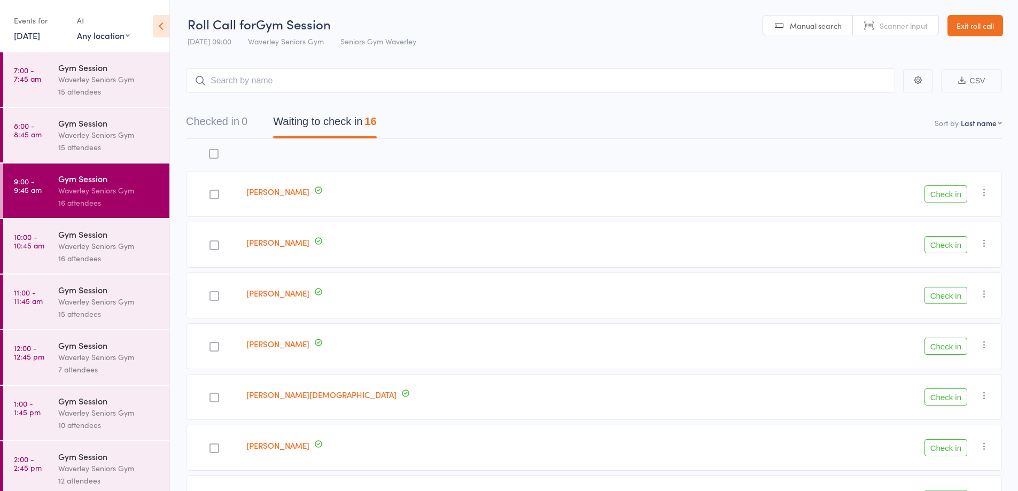
click at [106, 246] on div "Waverley Seniors Gym" at bounding box center [109, 246] width 102 height 12
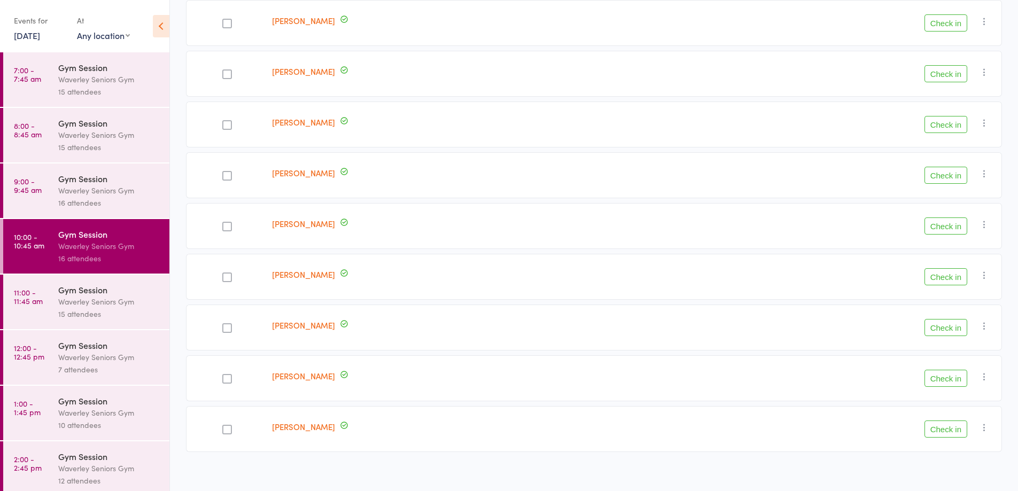
scroll to position [535, 0]
